Goal: Complete application form: Complete application form

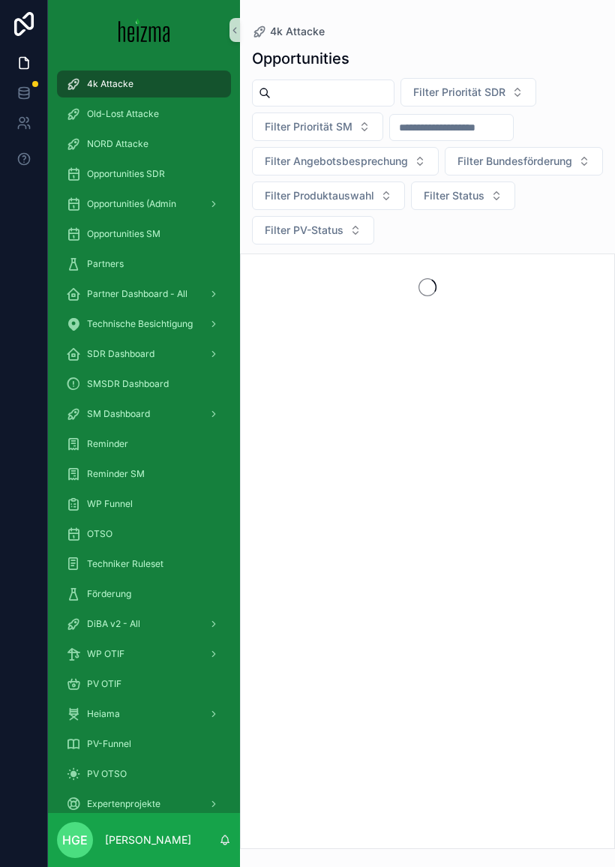
scroll to position [18, 0]
click at [152, 612] on div "DiBA v2 - All" at bounding box center [144, 624] width 156 height 24
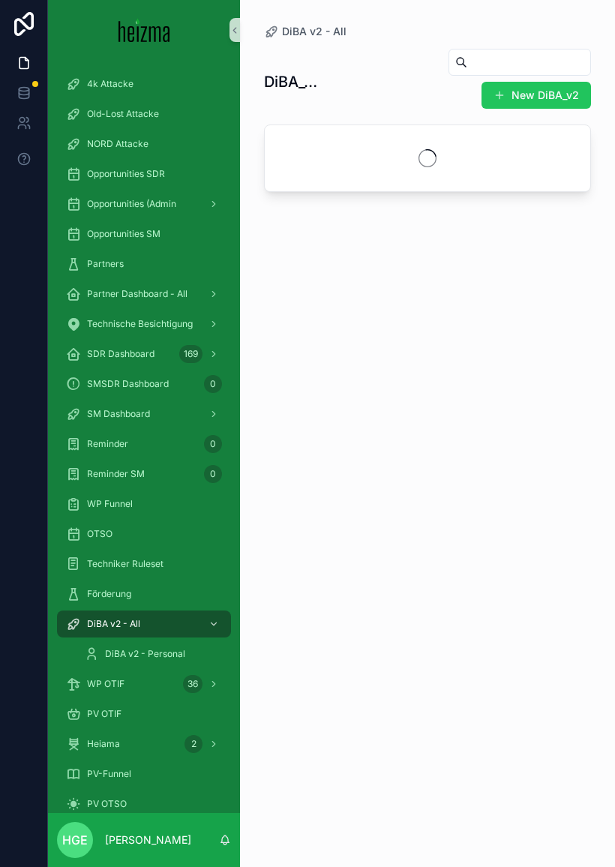
click at [485, 52] on input "scrollable content" at bounding box center [528, 62] width 123 height 21
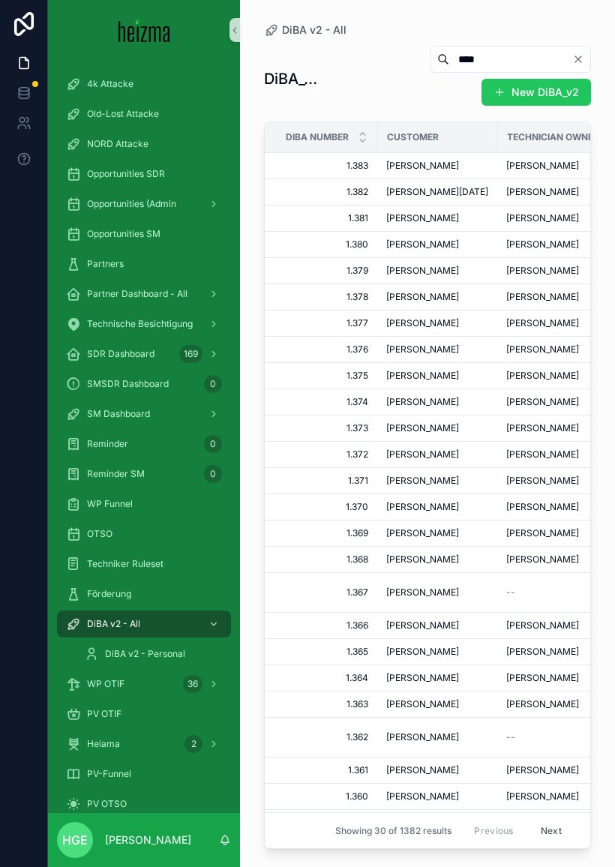
type input "*****"
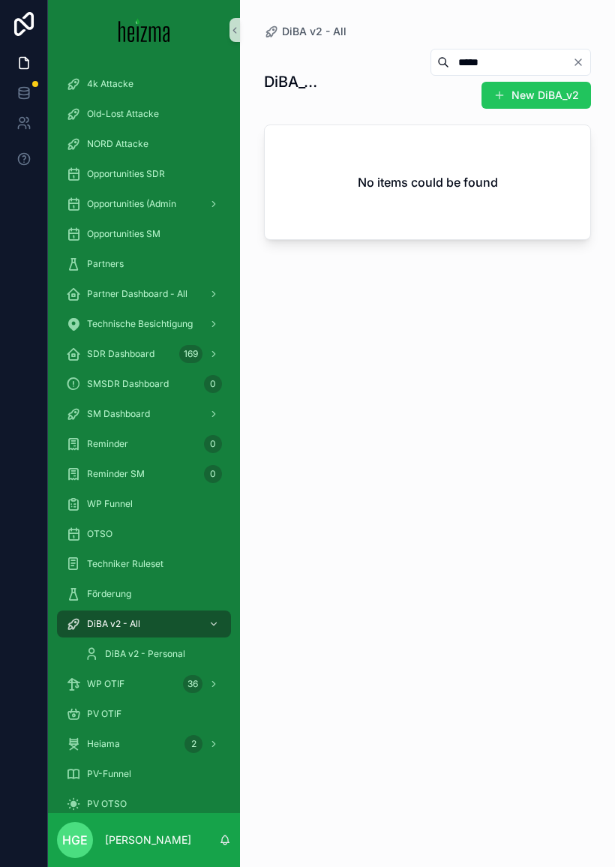
click at [550, 82] on button "New DiBA_v2" at bounding box center [535, 95] width 109 height 27
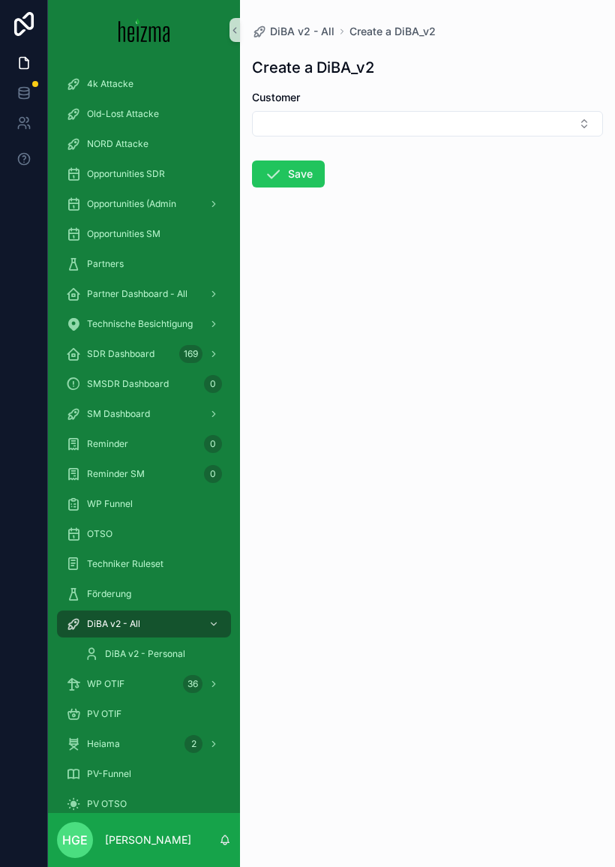
click at [459, 111] on button "Select Button" at bounding box center [427, 123] width 351 height 25
type input "*****"
click at [382, 170] on div "Adina-[PERSON_NAME]" at bounding box center [427, 165] width 343 height 24
click at [317, 163] on button "Save" at bounding box center [288, 176] width 73 height 27
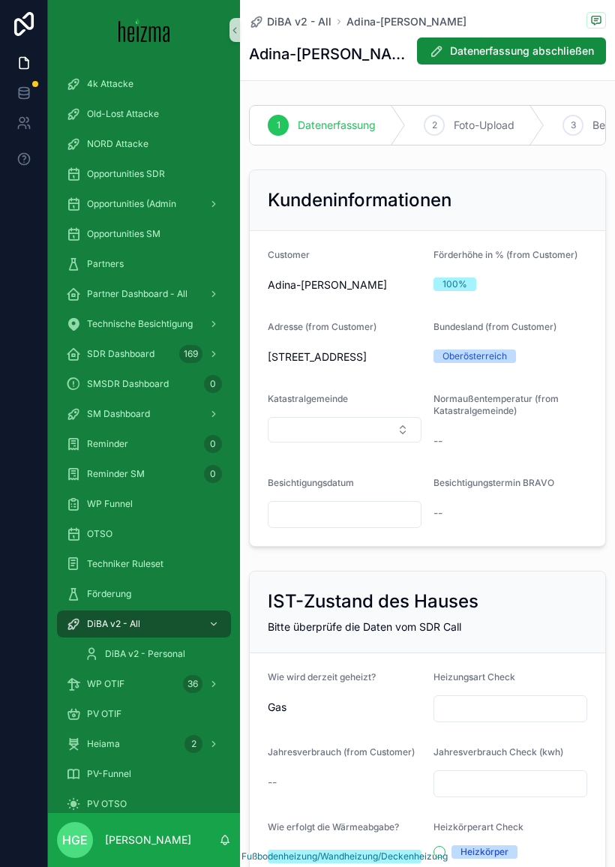
click at [374, 507] on input "scrollable content" at bounding box center [344, 514] width 152 height 21
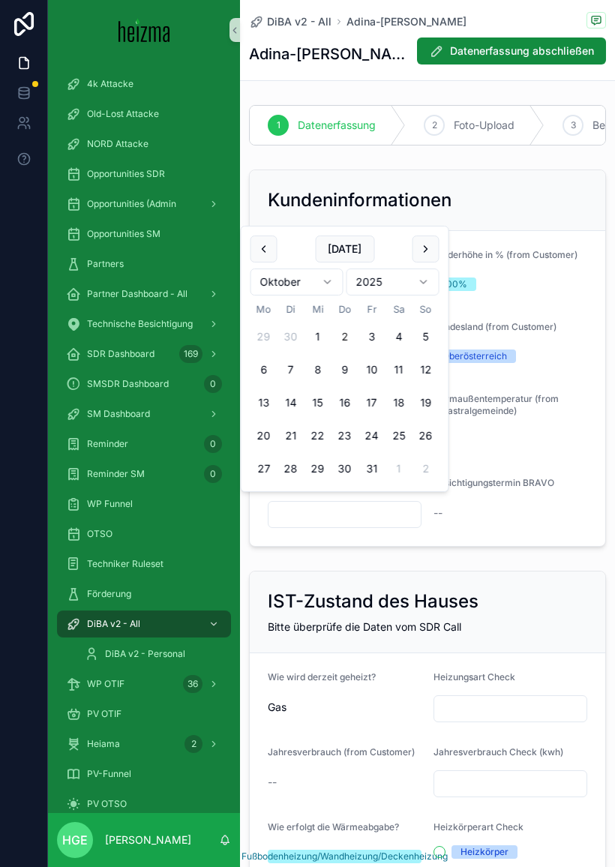
click at [347, 337] on button "2" at bounding box center [344, 336] width 27 height 27
type input "*********"
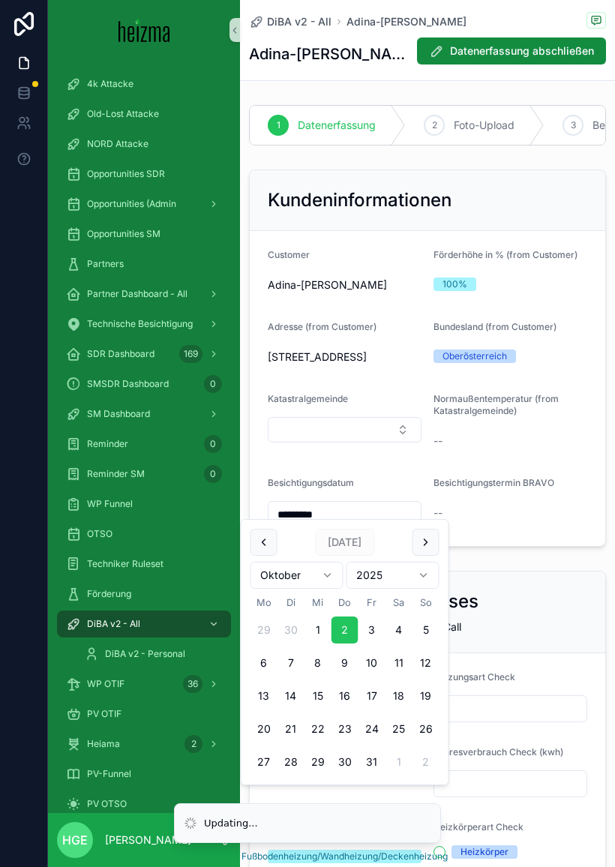
click at [543, 505] on div "--" at bounding box center [510, 512] width 154 height 15
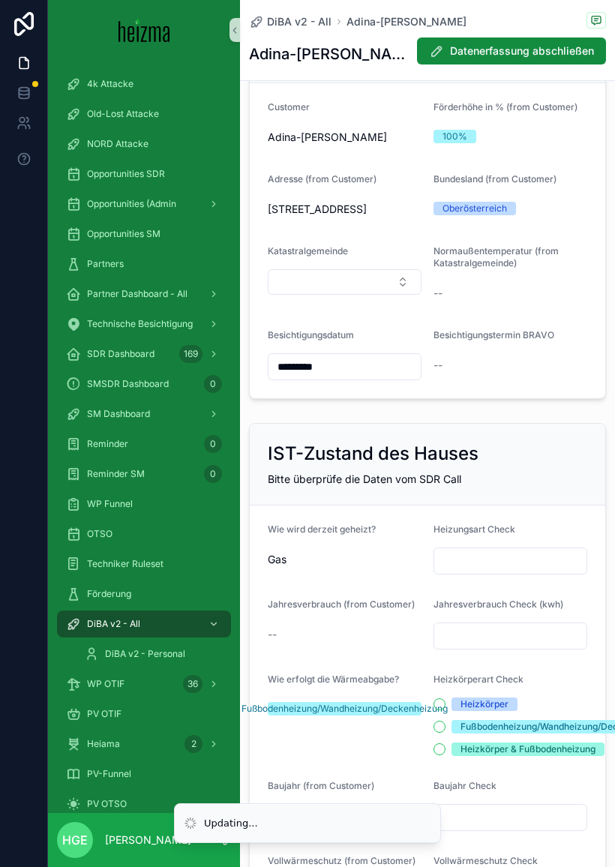
scroll to position [159, 0]
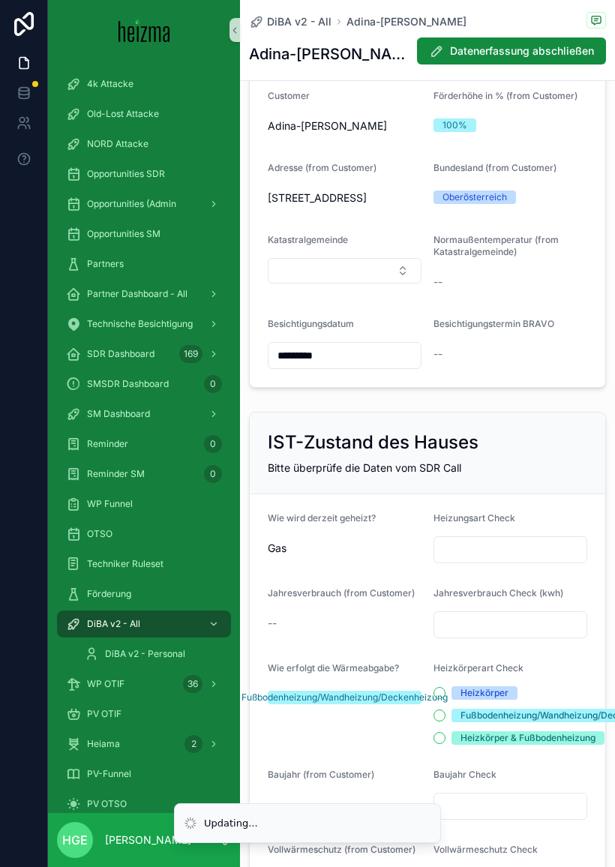
click at [532, 544] on input "scrollable content" at bounding box center [510, 549] width 152 height 21
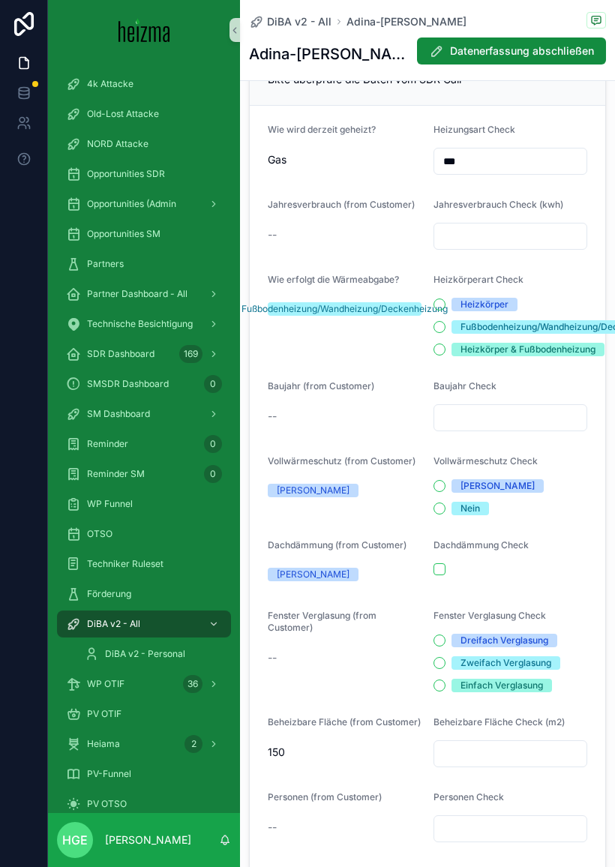
scroll to position [543, 0]
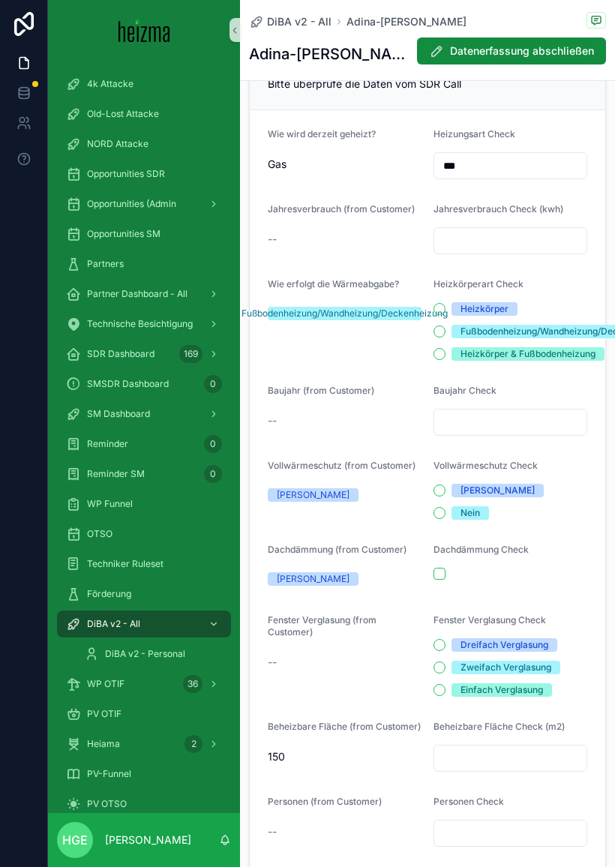
type input "***"
click at [549, 230] on input "scrollable content" at bounding box center [510, 240] width 152 height 21
click at [580, 327] on div "Fußbodenheizung/Wandheizung/Deckenheizung" at bounding box center [563, 331] width 207 height 13
click at [445, 327] on button "Fußbodenheizung/Wandheizung/Deckenheizung" at bounding box center [439, 331] width 12 height 12
click at [565, 349] on div "Heizkörper & Fußbodenheizung" at bounding box center [527, 353] width 135 height 13
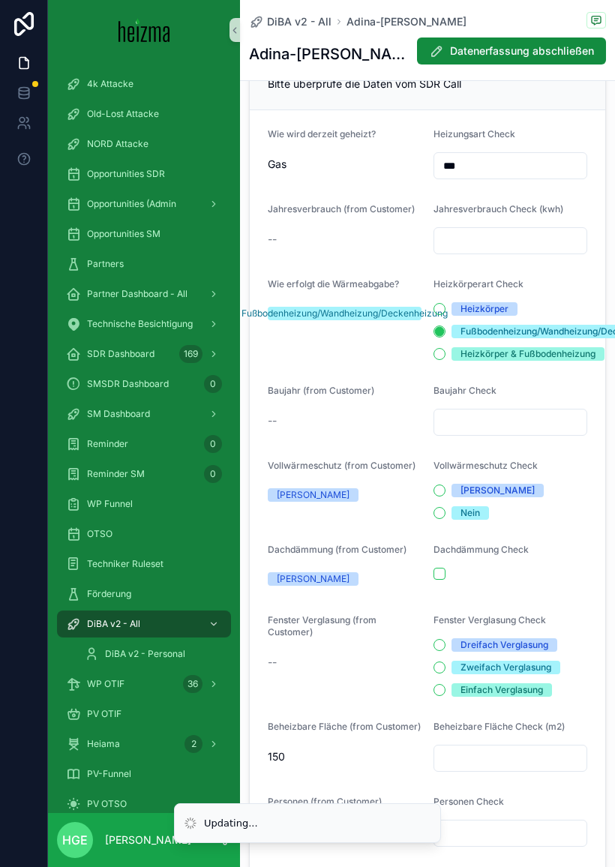
click at [445, 349] on button "Heizkörper & Fußbodenheizung" at bounding box center [439, 354] width 12 height 12
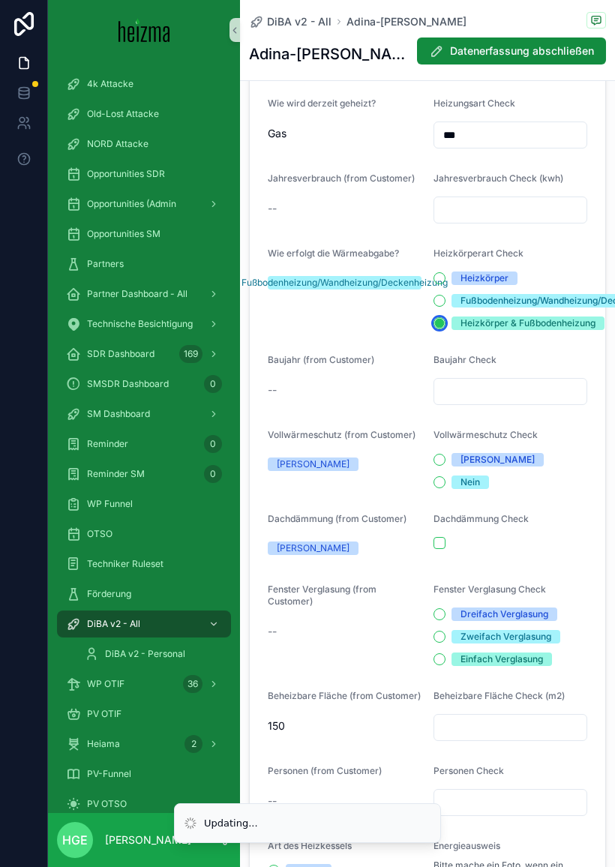
scroll to position [585, 0]
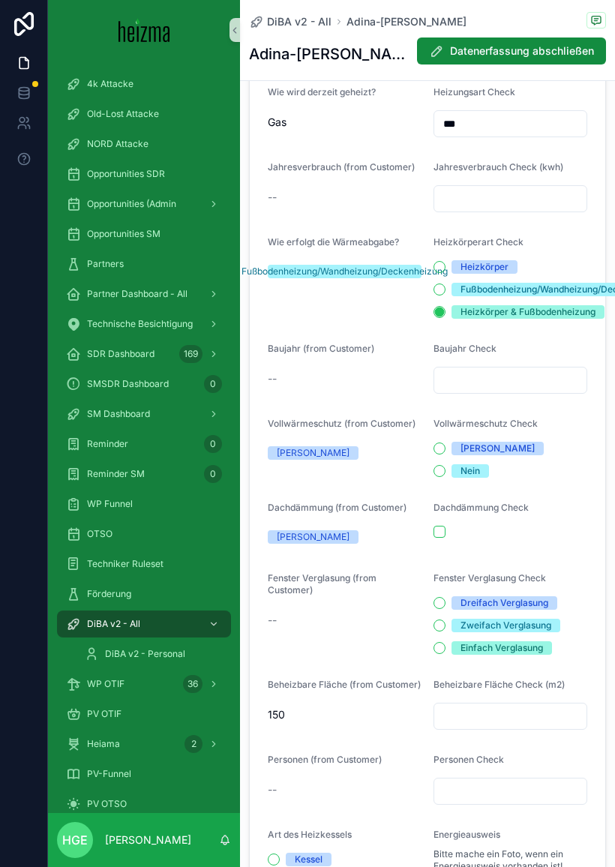
click at [564, 370] on input "scrollable content" at bounding box center [510, 380] width 152 height 21
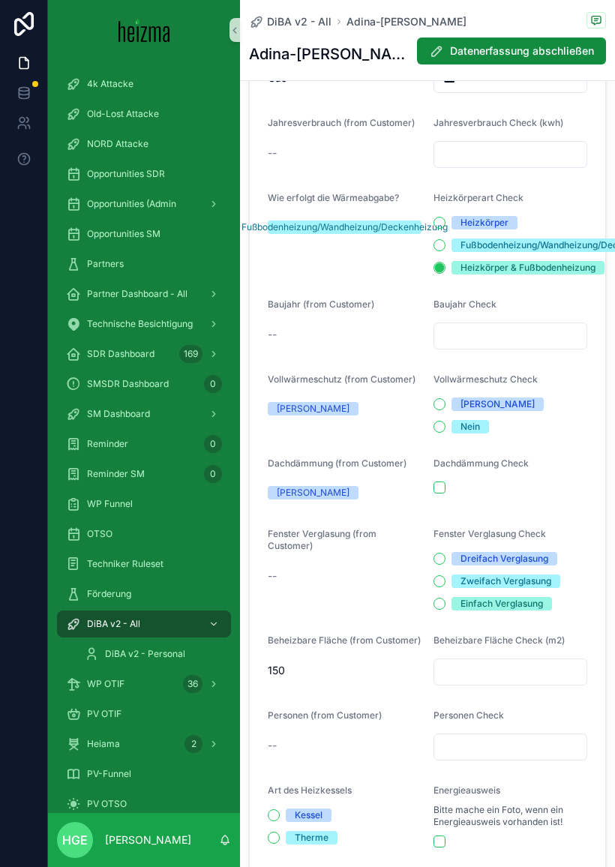
scroll to position [631, 0]
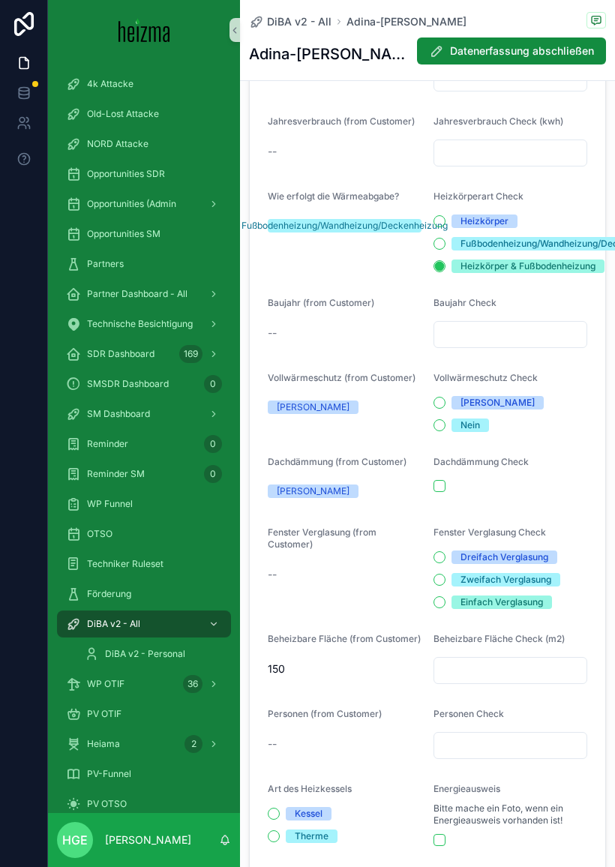
type input "*"
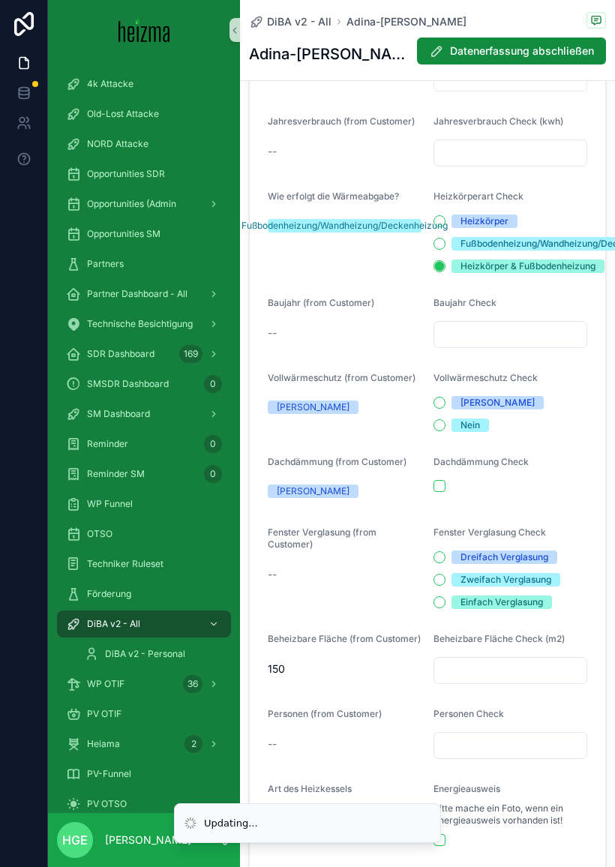
type input "*"
type input "****"
click at [454, 396] on span "[PERSON_NAME]" at bounding box center [497, 402] width 92 height 13
click at [445, 397] on button "[PERSON_NAME]" at bounding box center [439, 403] width 12 height 12
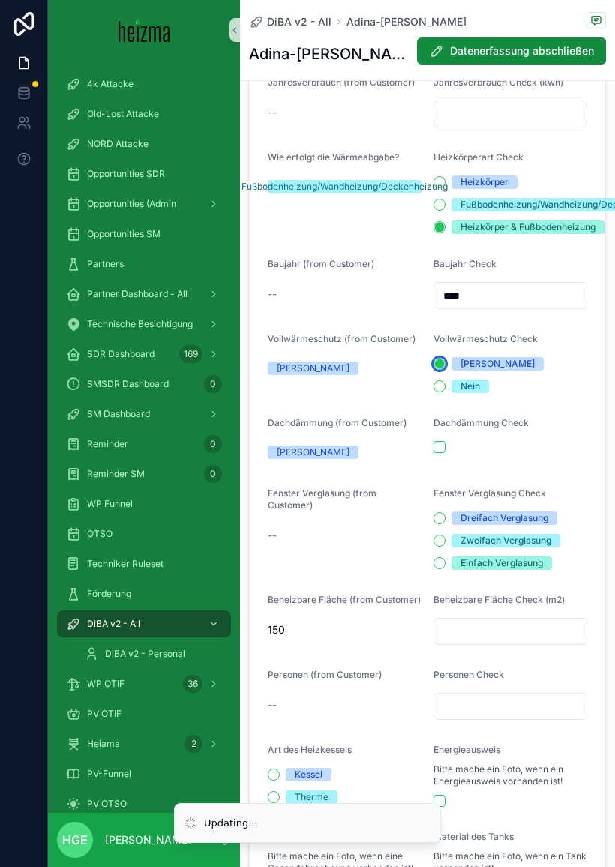
scroll to position [688, 0]
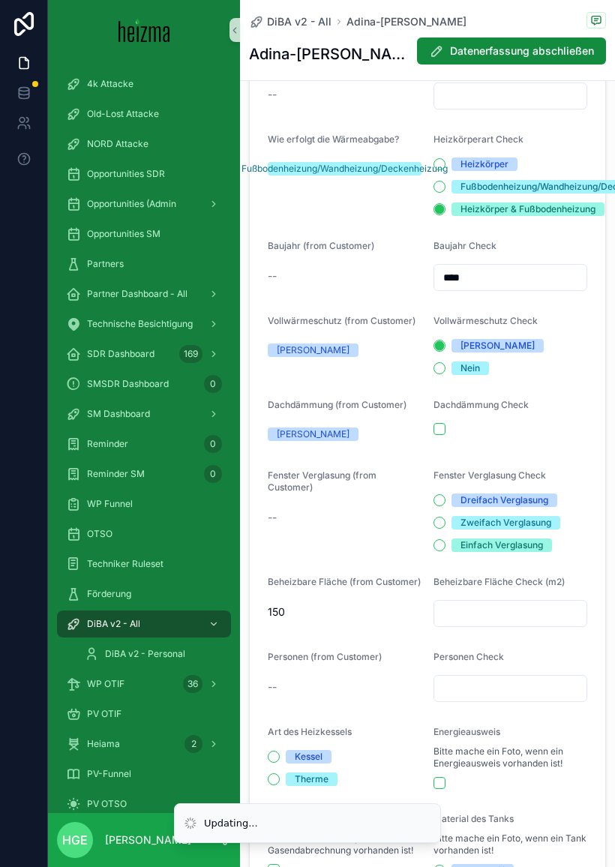
click at [435, 424] on button "scrollable content" at bounding box center [439, 429] width 12 height 12
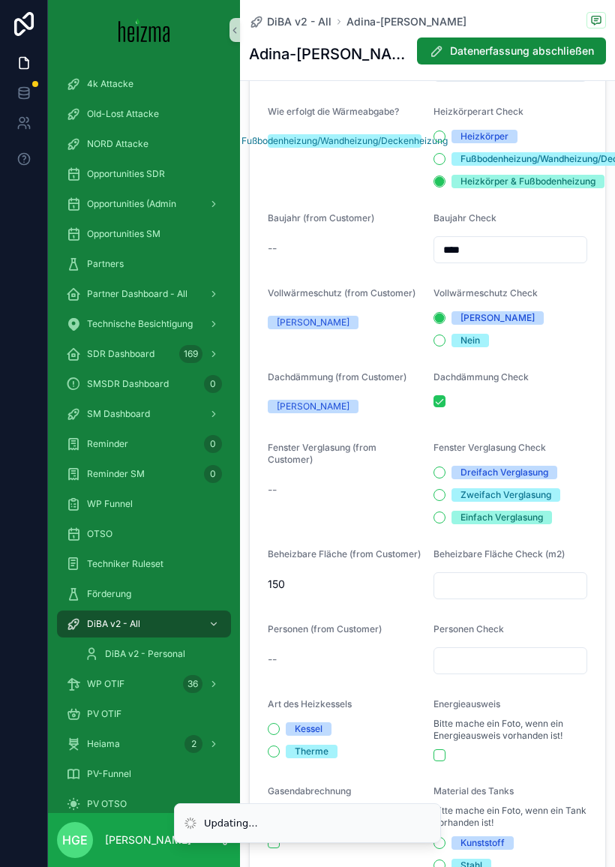
scroll to position [722, 0]
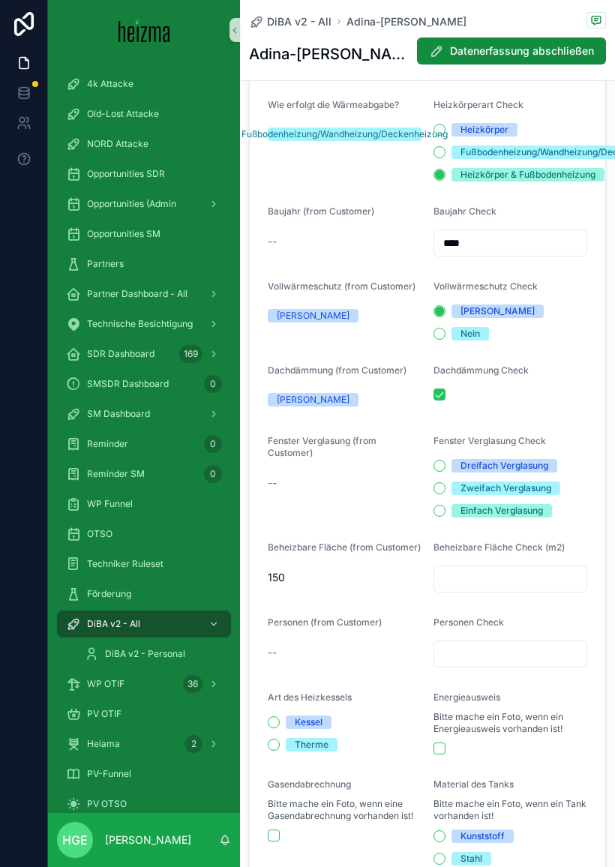
click at [509, 484] on div "Zweifach Verglasung" at bounding box center [505, 487] width 91 height 13
click at [445, 484] on button "Zweifach Verglasung" at bounding box center [439, 488] width 12 height 12
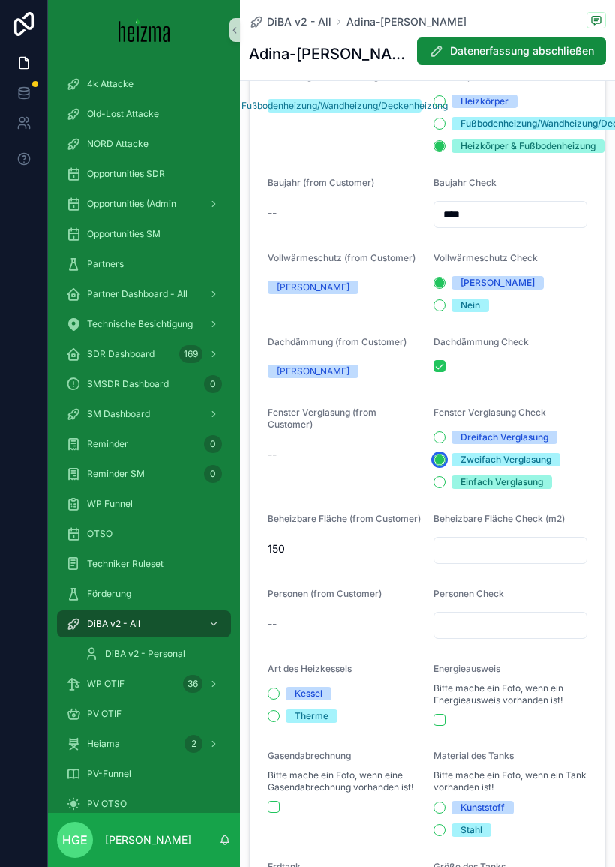
scroll to position [752, 0]
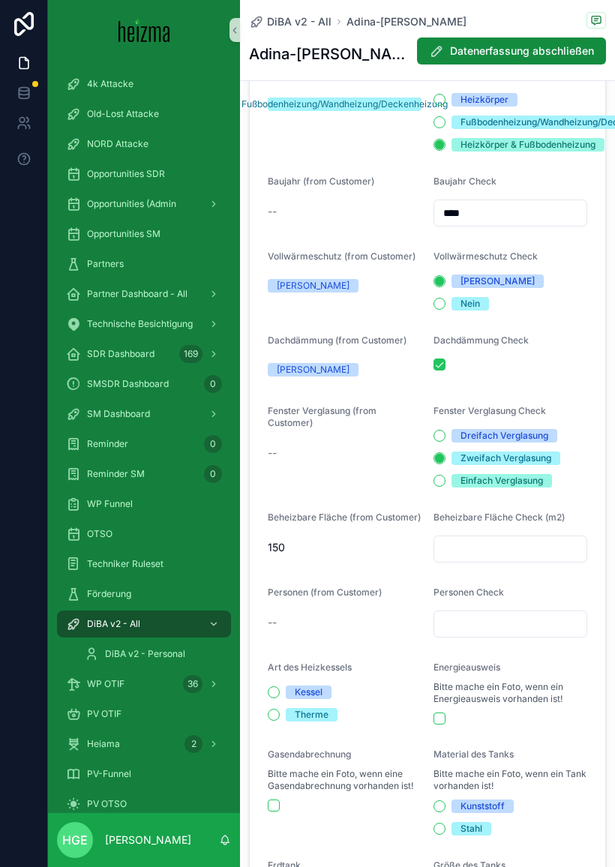
click at [571, 538] on input "scrollable content" at bounding box center [510, 548] width 152 height 21
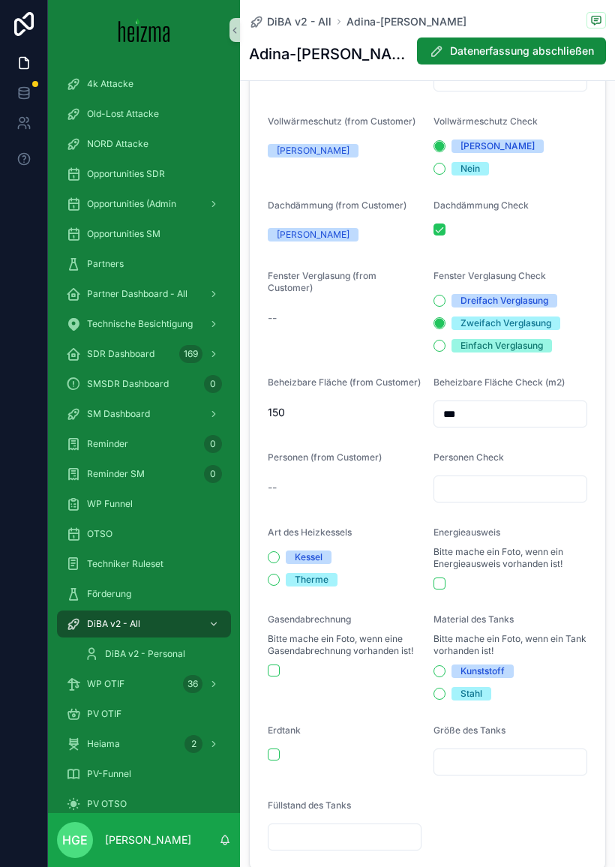
scroll to position [896, 0]
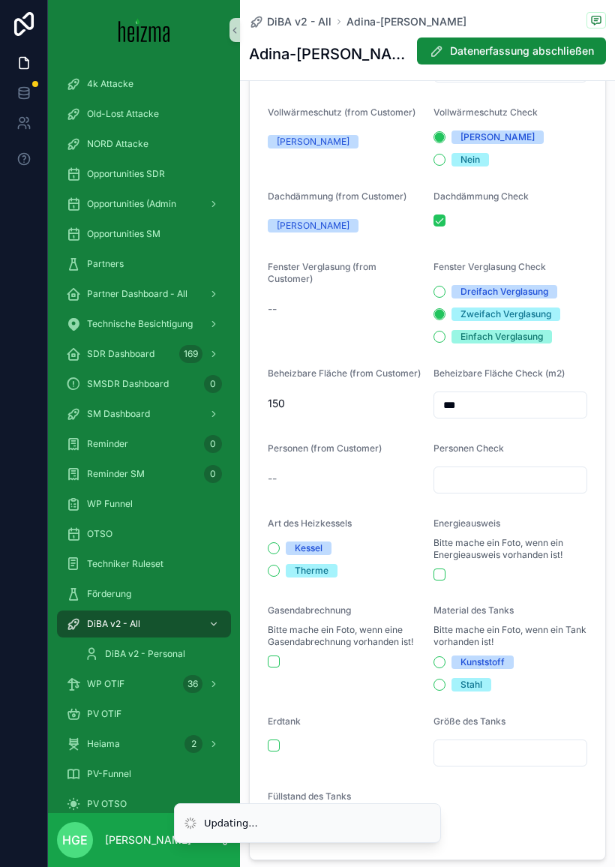
type input "***"
click at [564, 469] on input "scrollable content" at bounding box center [510, 479] width 152 height 21
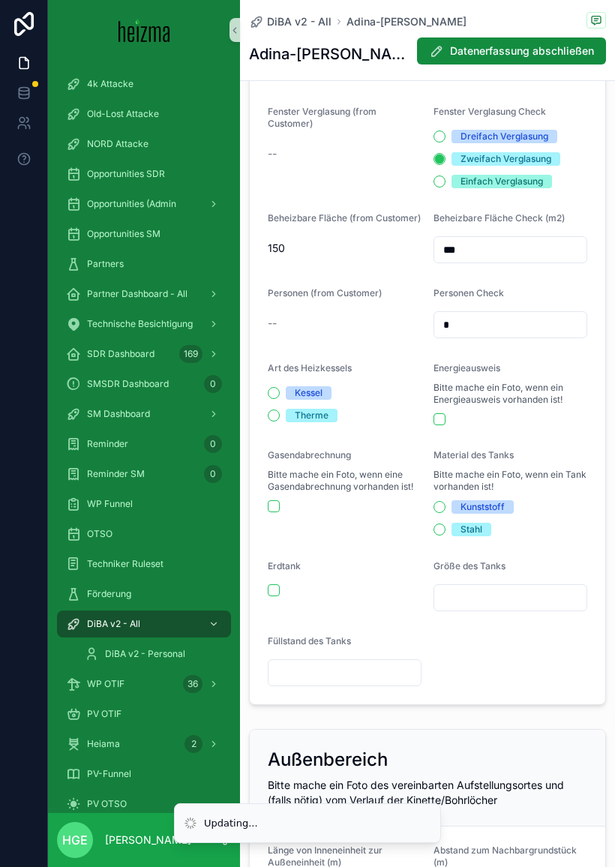
scroll to position [1055, 0]
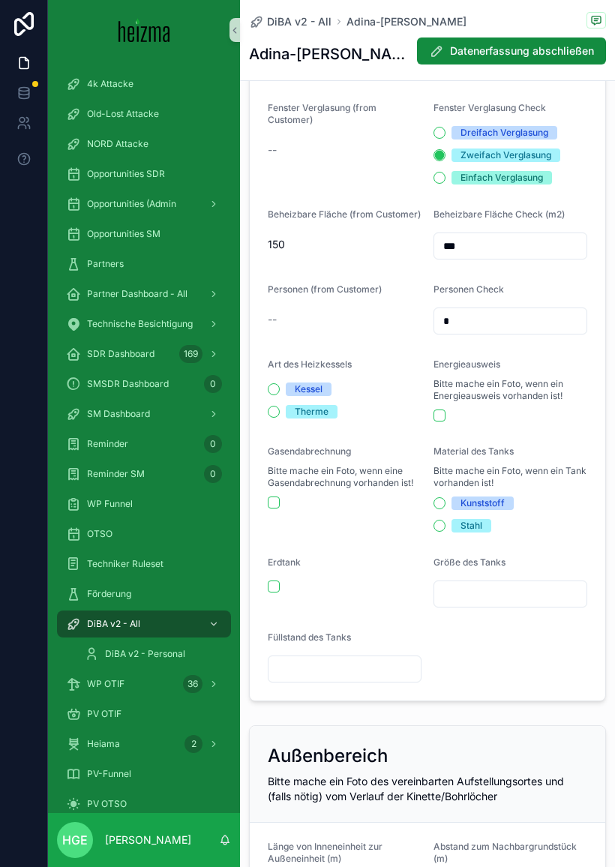
type input "*"
click at [286, 385] on span "Kessel" at bounding box center [309, 388] width 46 height 13
click at [280, 385] on button "Kessel" at bounding box center [274, 389] width 12 height 12
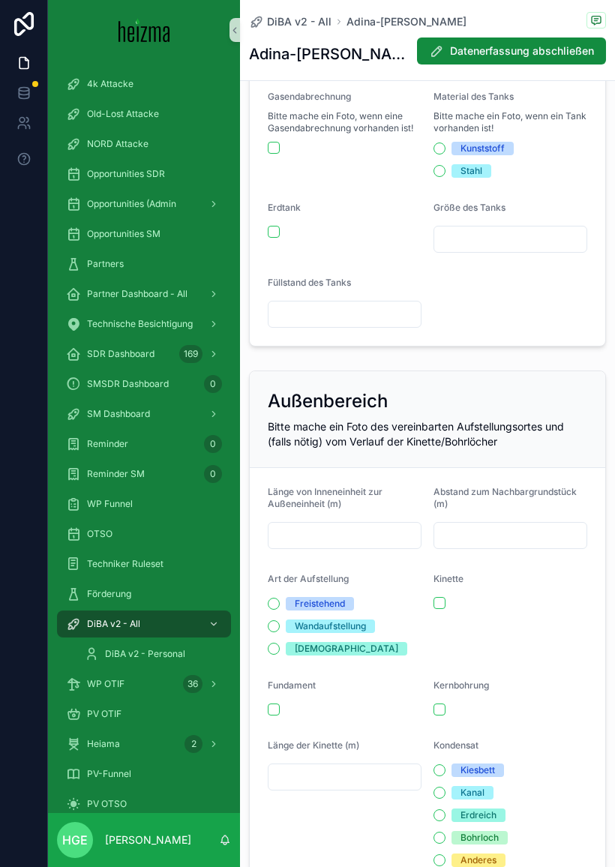
scroll to position [1422, 0]
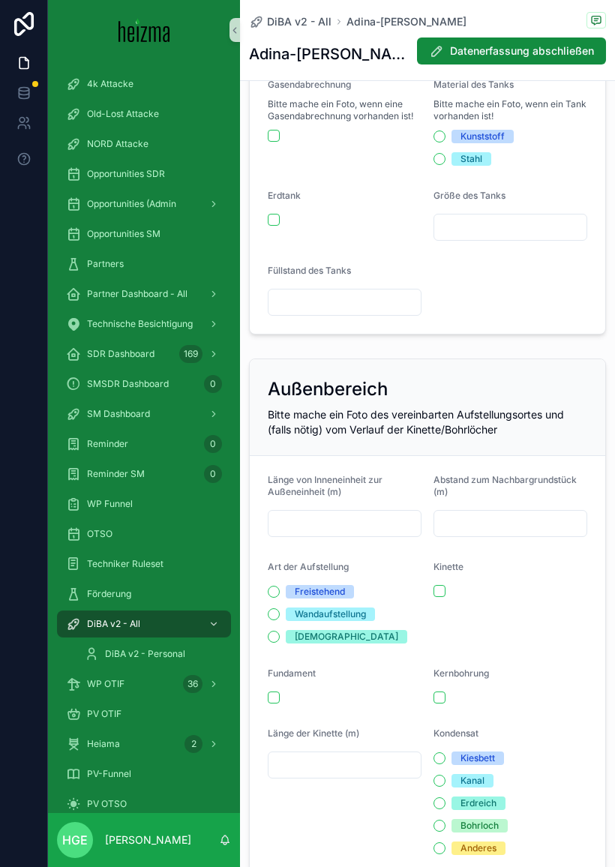
click at [379, 517] on input "scrollable content" at bounding box center [344, 523] width 152 height 21
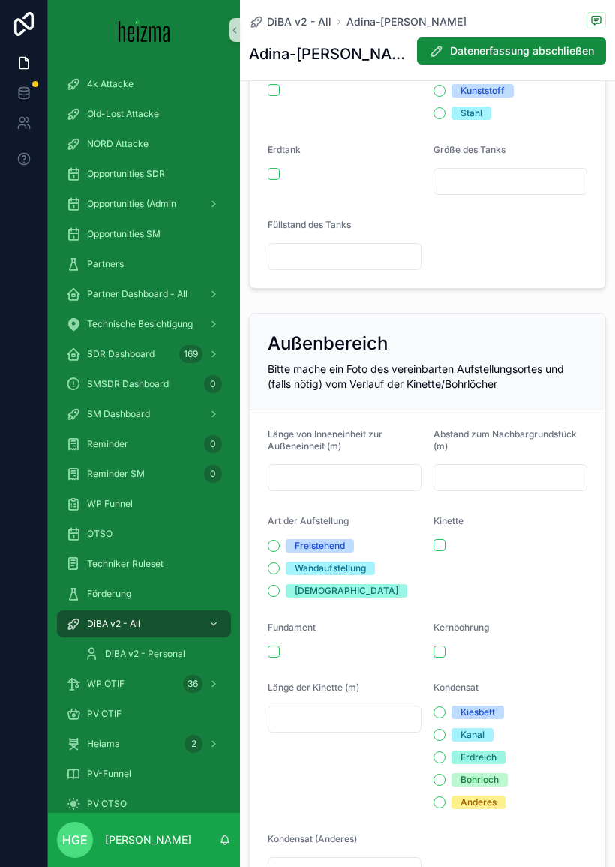
scroll to position [1475, 0]
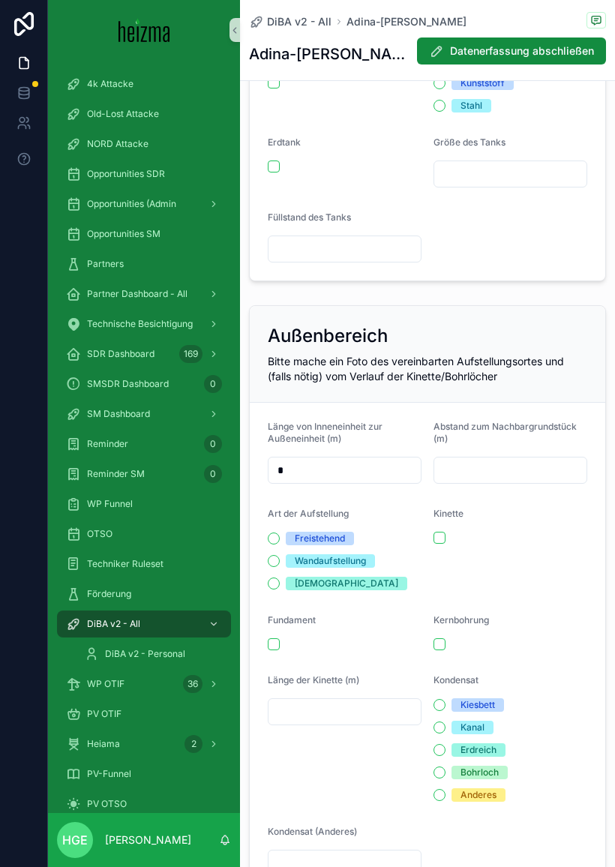
type input "*"
click at [554, 463] on input "scrollable content" at bounding box center [510, 470] width 152 height 21
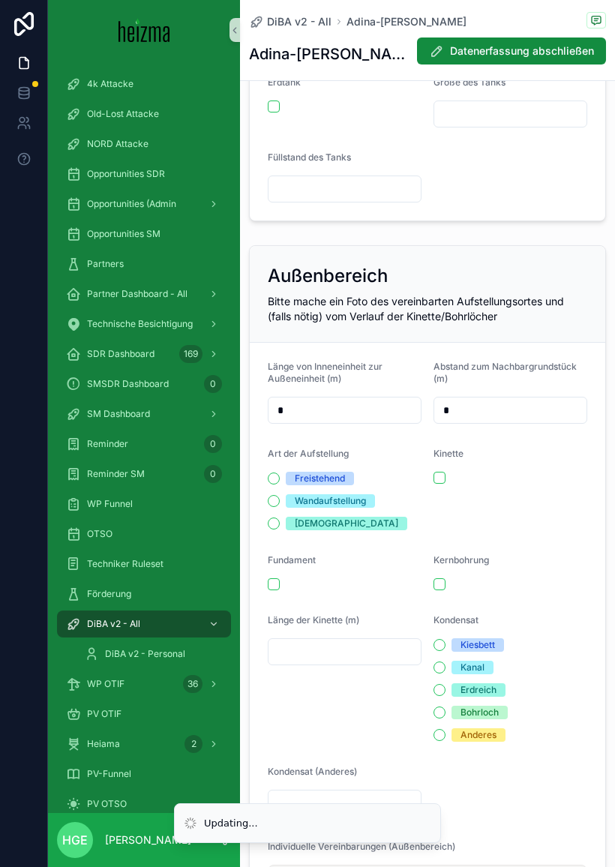
scroll to position [1536, 0]
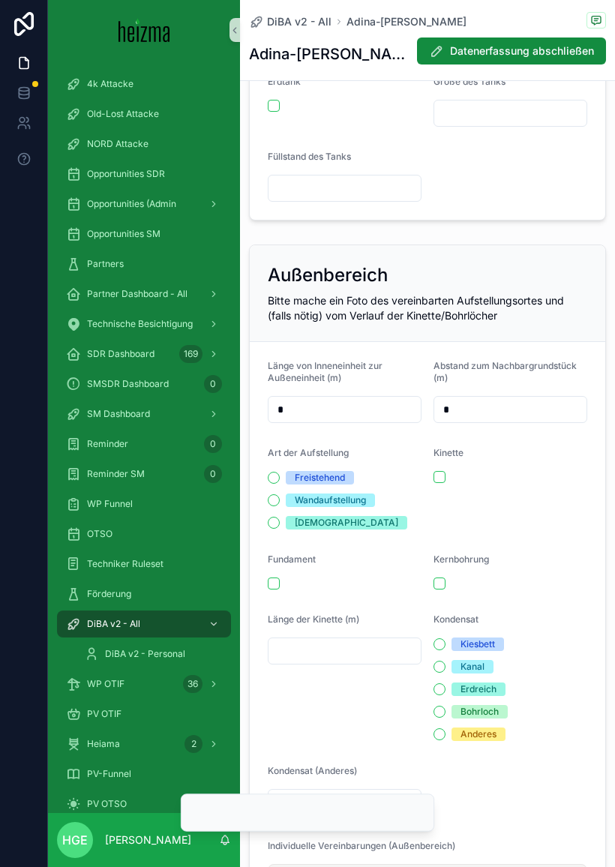
type input "*"
click at [339, 471] on div "Freistehend" at bounding box center [320, 477] width 50 height 13
click at [280, 472] on button "Freistehend" at bounding box center [274, 478] width 12 height 12
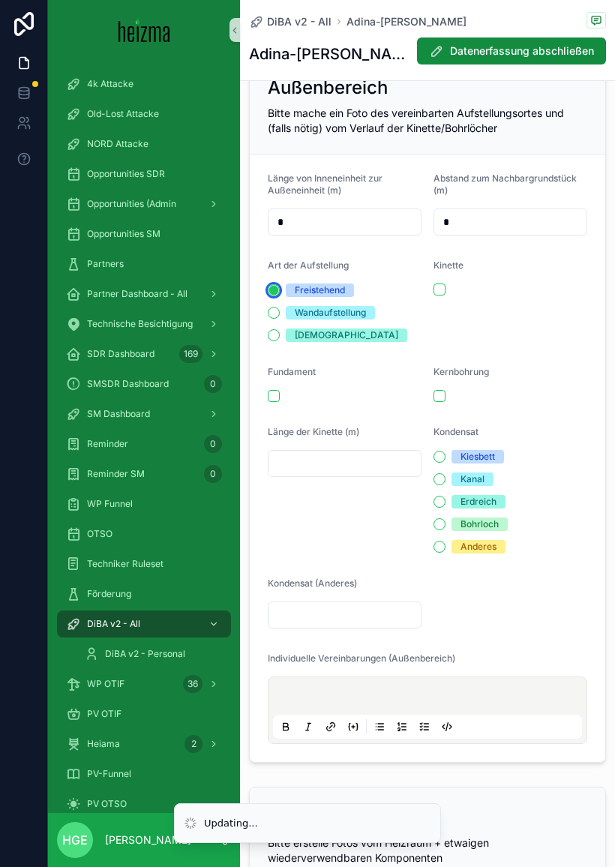
scroll to position [1726, 0]
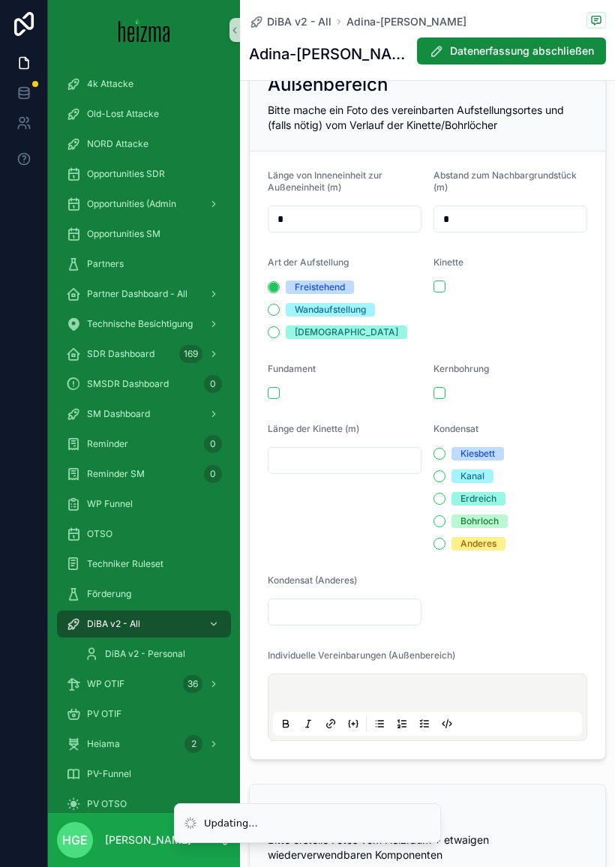
click at [440, 388] on button "scrollable content" at bounding box center [439, 393] width 12 height 12
click at [279, 387] on button "scrollable content" at bounding box center [274, 393] width 12 height 12
click at [278, 387] on button "scrollable content" at bounding box center [274, 393] width 12 height 12
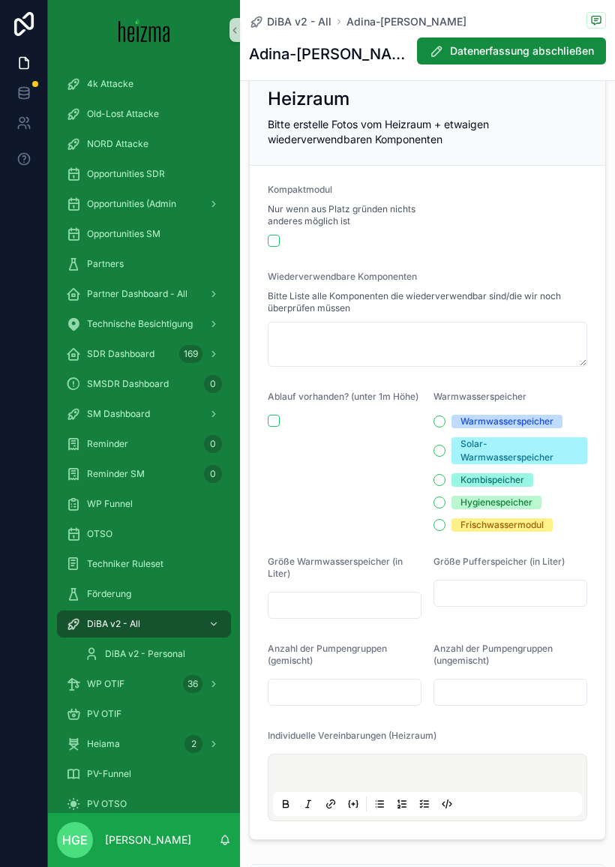
scroll to position [2442, 0]
click at [546, 448] on div "Solar-Warmwasserspeicher" at bounding box center [519, 450] width 118 height 27
click at [445, 448] on button "Solar-Warmwasserspeicher" at bounding box center [439, 451] width 12 height 12
click at [395, 595] on input "scrollable content" at bounding box center [344, 605] width 152 height 21
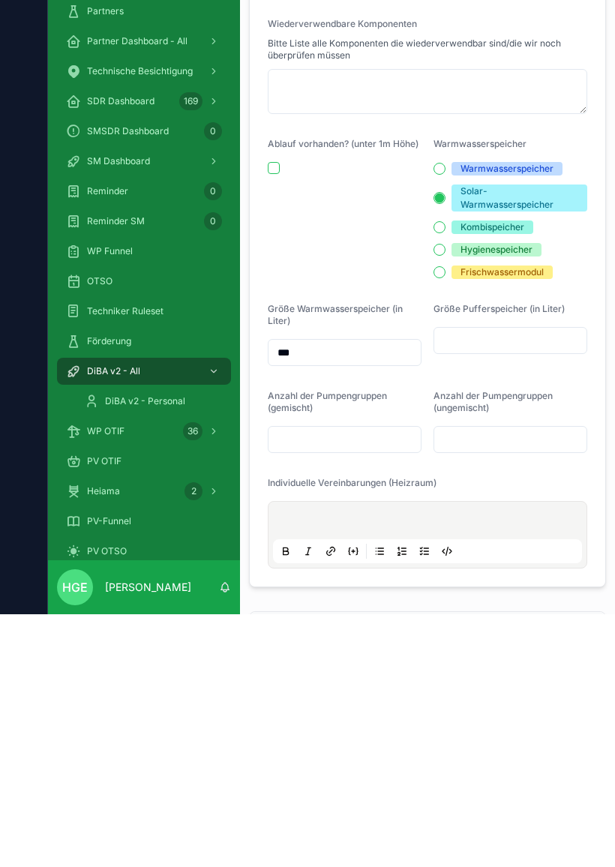
type input "***"
click at [540, 583] on input "scrollable content" at bounding box center [510, 593] width 152 height 21
type input "***"
click at [370, 682] on input "scrollable content" at bounding box center [344, 692] width 152 height 21
type input "*"
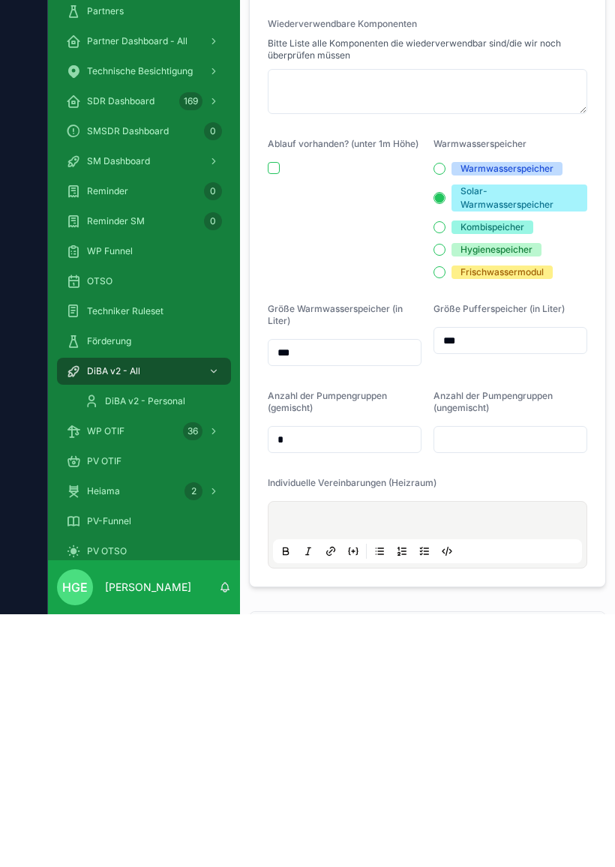
scroll to position [2465, 0]
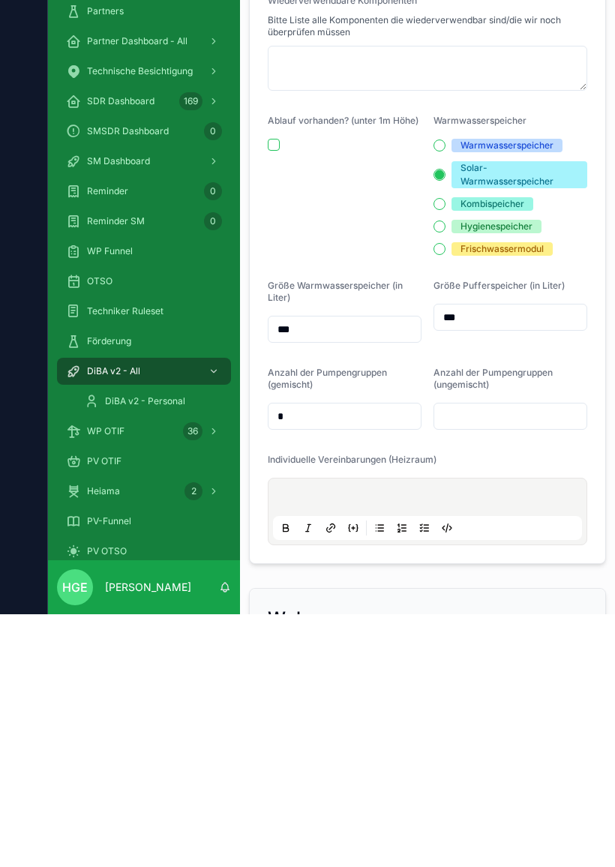
type input "*"
click at [528, 658] on input "scrollable content" at bounding box center [510, 668] width 152 height 21
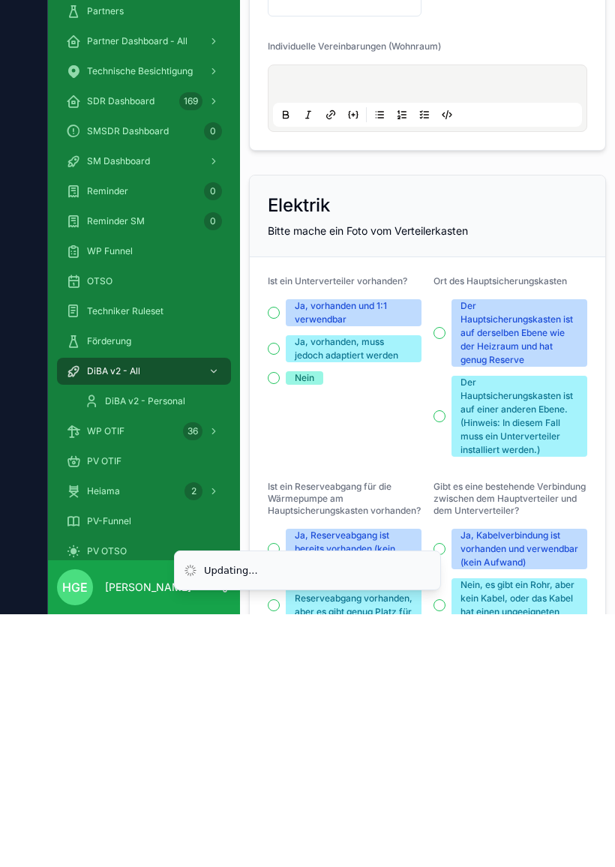
scroll to position [3471, 0]
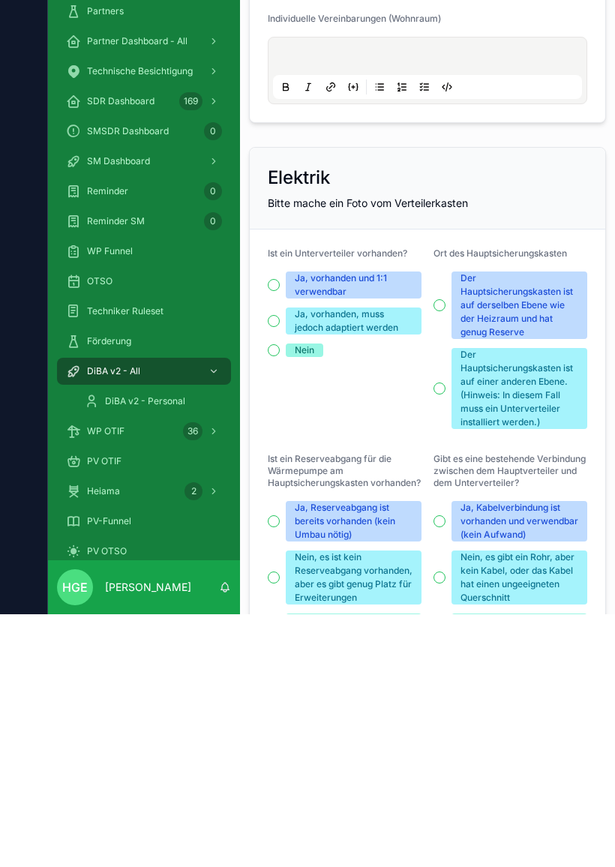
type input "*"
click at [316, 596] on span "Nein" at bounding box center [304, 602] width 37 height 13
click at [280, 597] on button "Nein" at bounding box center [274, 603] width 12 height 12
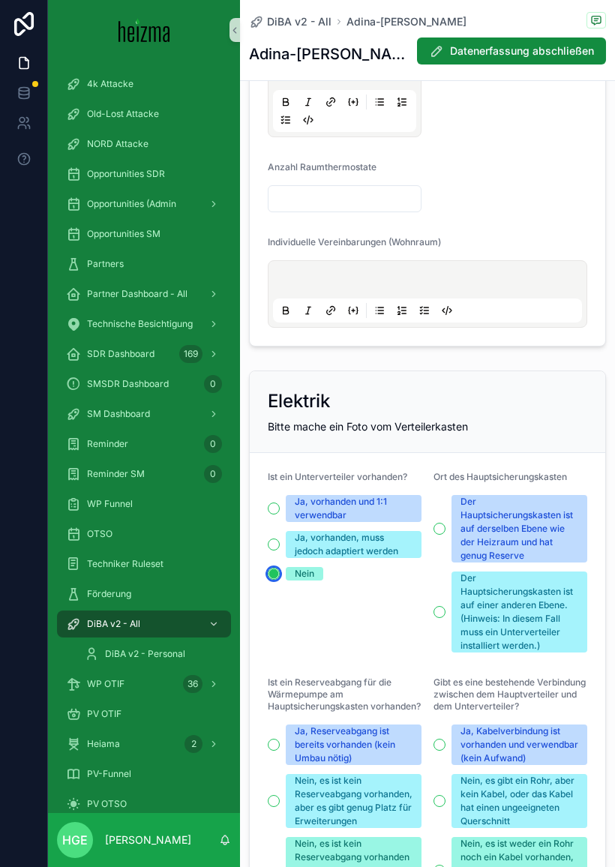
scroll to position [3519, 0]
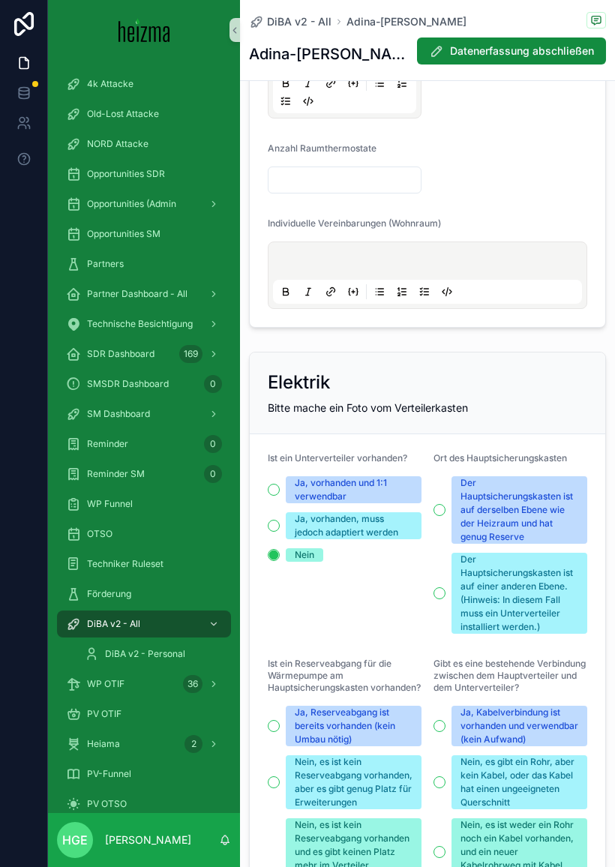
click at [563, 583] on div "Der Hauptsicherungskasten ist auf einer anderen Ebene. (Hinweis: In diesem Fall…" at bounding box center [519, 593] width 118 height 81
click at [445, 587] on button "Der Hauptsicherungskasten ist auf einer anderen Ebene. (Hinweis: In diesem Fall…" at bounding box center [439, 593] width 12 height 12
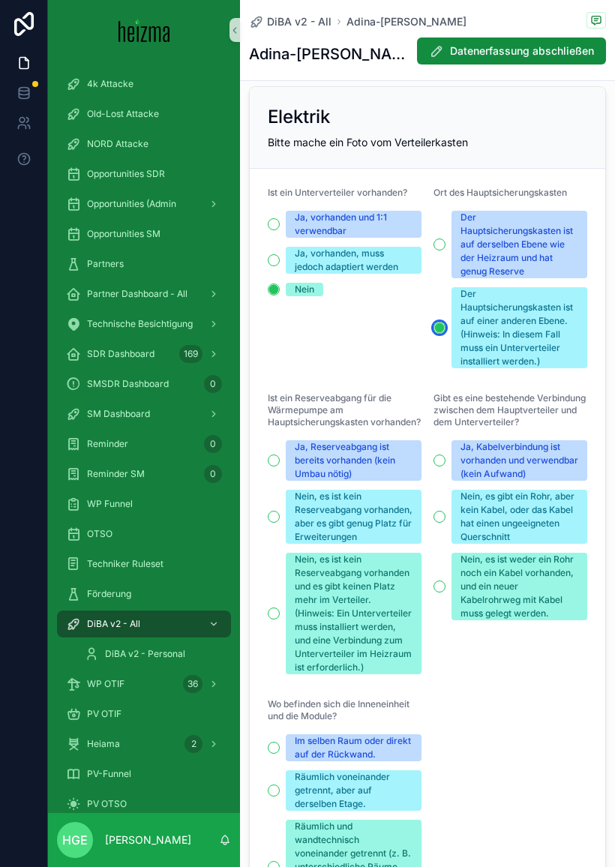
scroll to position [3786, 0]
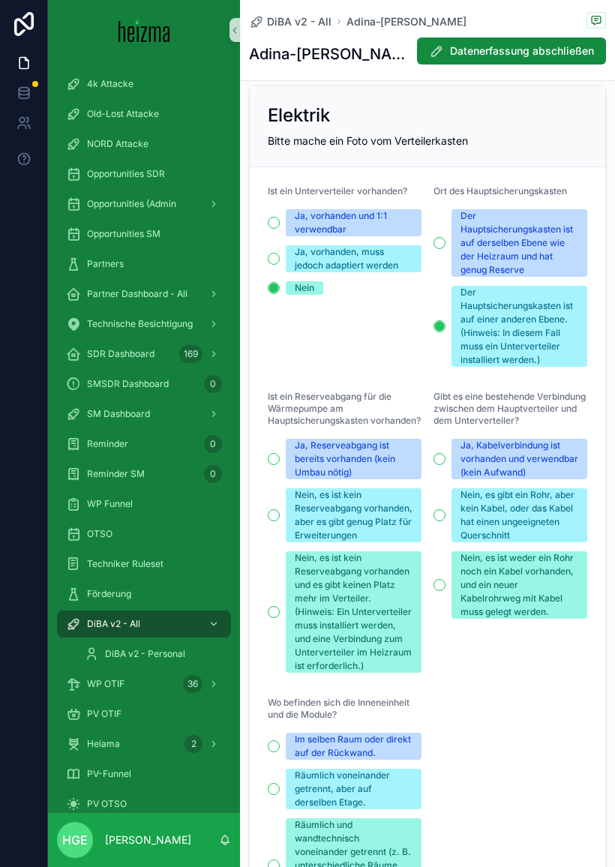
click at [406, 532] on div "Nein, es ist kein Reserveabgang vorhanden, aber es gibt genug Platz für Erweite…" at bounding box center [354, 515] width 118 height 54
click at [280, 521] on button "Nein, es ist kein Reserveabgang vorhanden, aber es gibt genug Platz für Erweite…" at bounding box center [274, 515] width 12 height 12
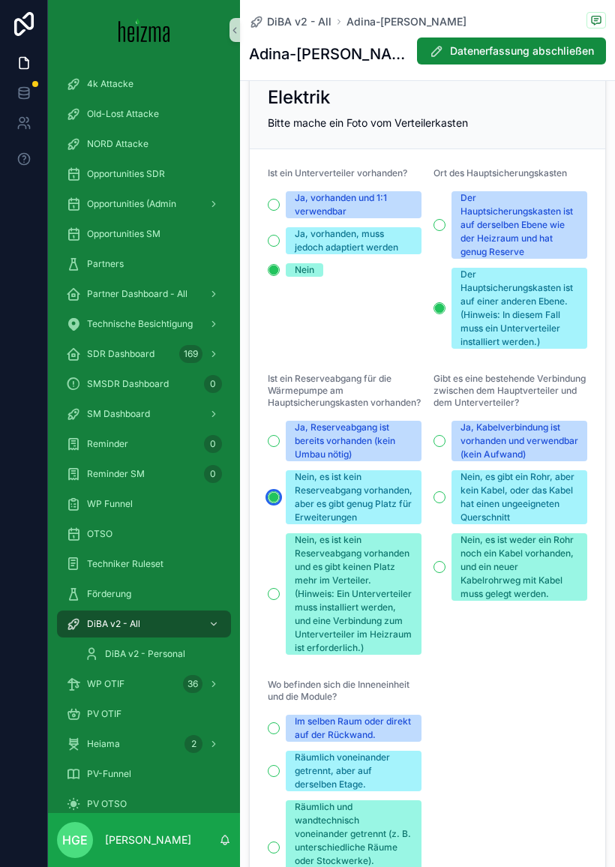
scroll to position [3805, 0]
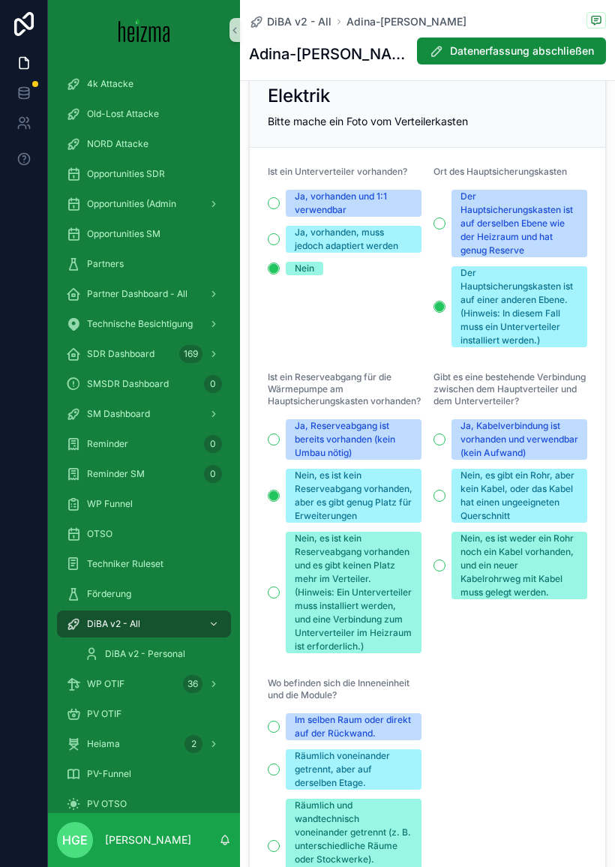
click at [379, 442] on div "Ja, Reserveabgang ist bereits vorhanden (kein Umbau nötig)" at bounding box center [354, 439] width 118 height 40
click at [280, 442] on button "Ja, Reserveabgang ist bereits vorhanden (kein Umbau nötig)" at bounding box center [274, 439] width 12 height 12
click at [553, 445] on div "Ja, Kabelverbindung ist vorhanden und verwendbar (kein Aufwand)" at bounding box center [519, 439] width 118 height 40
click at [445, 445] on button "Ja, Kabelverbindung ist vorhanden und verwendbar (kein Aufwand)" at bounding box center [439, 439] width 12 height 12
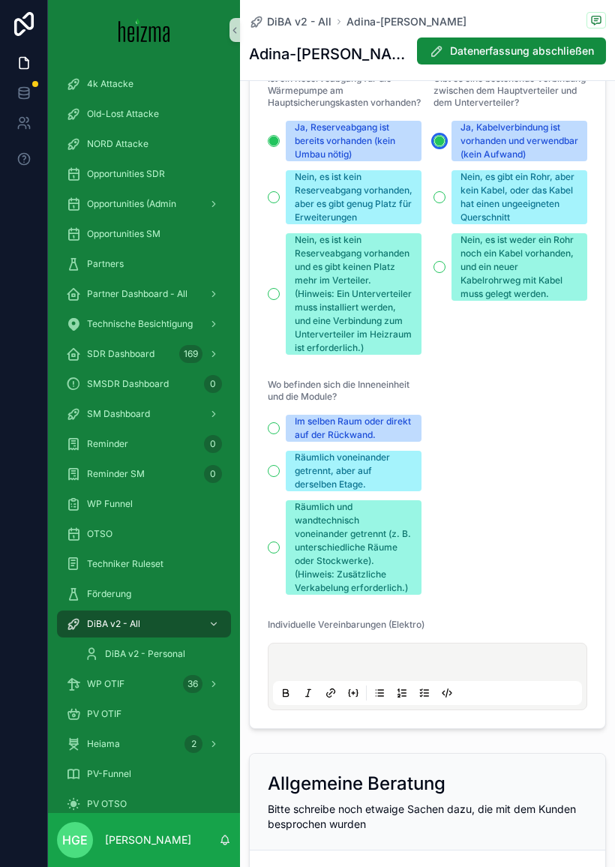
scroll to position [4104, 0]
click at [388, 441] on div "Im selben Raum oder direkt auf der Rückwand." at bounding box center [354, 427] width 118 height 27
click at [280, 433] on button "Im selben Raum oder direkt auf der Rückwand." at bounding box center [274, 427] width 12 height 12
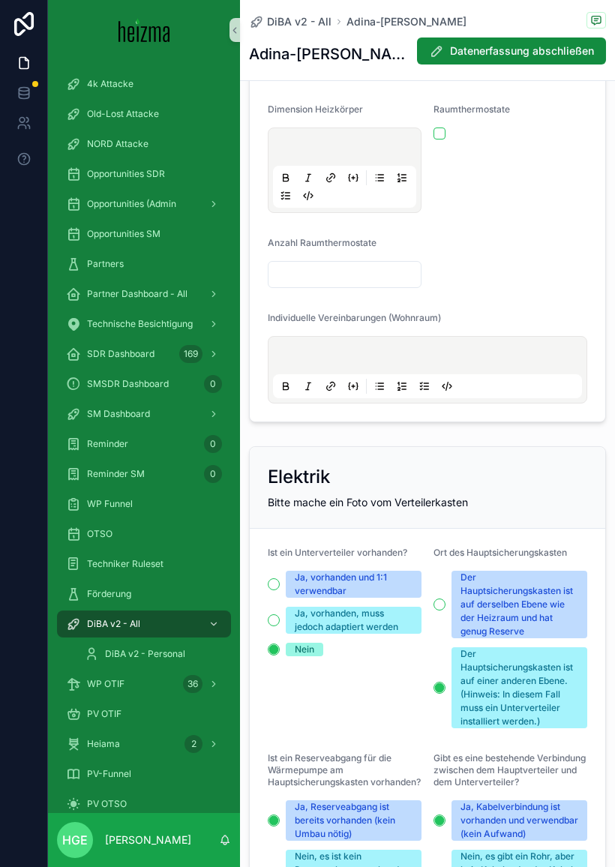
scroll to position [3396, 0]
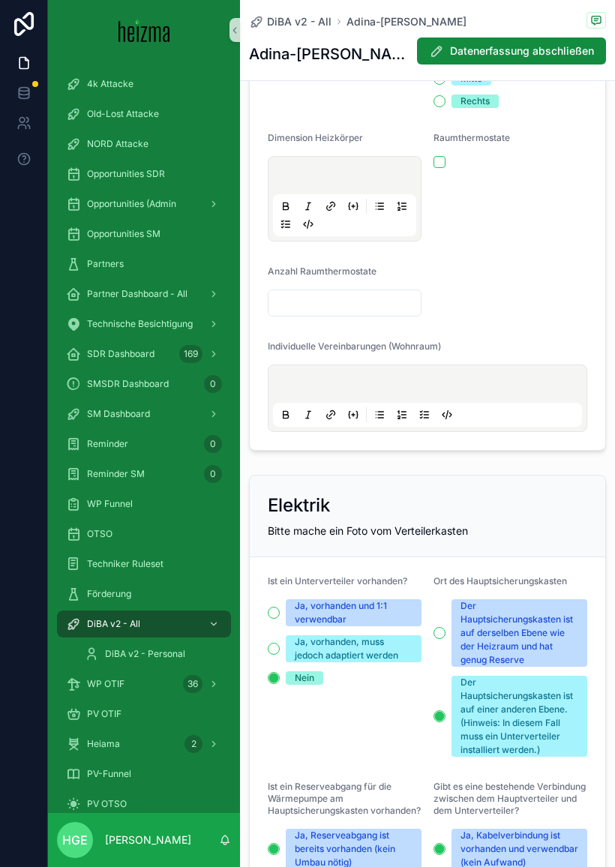
click at [525, 43] on span "Datenerfassung abschließen" at bounding box center [522, 50] width 144 height 15
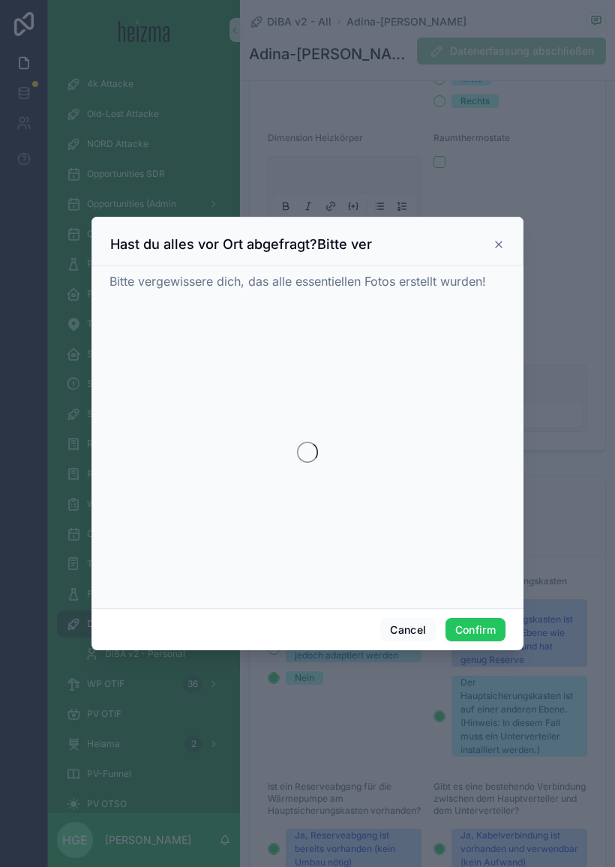
click at [481, 618] on button "Confirm" at bounding box center [475, 630] width 60 height 24
click at [484, 621] on button "Confirm" at bounding box center [475, 630] width 60 height 24
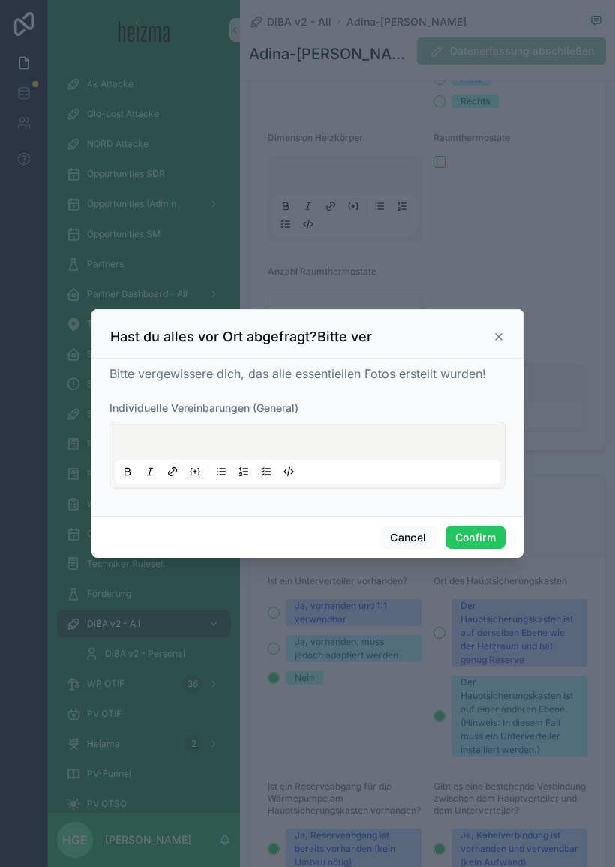
click at [481, 527] on button "Confirm" at bounding box center [475, 538] width 60 height 24
